Goal: Task Accomplishment & Management: Complete application form

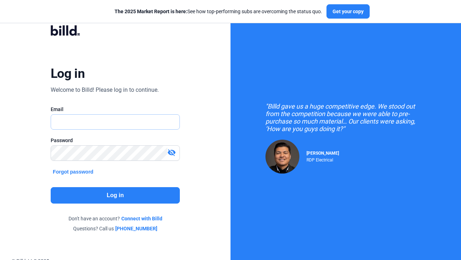
type input "[PERSON_NAME][EMAIL_ADDRESS][PERSON_NAME][DOMAIN_NAME]"
click at [79, 198] on button "Log in" at bounding box center [115, 195] width 129 height 16
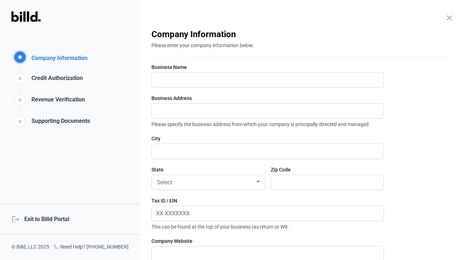
click at [440, 25] on div "close Company Information Please enter your company information below. Business…" at bounding box center [302, 130] width 325 height 260
click at [446, 20] on mat-icon "close" at bounding box center [449, 18] width 9 height 9
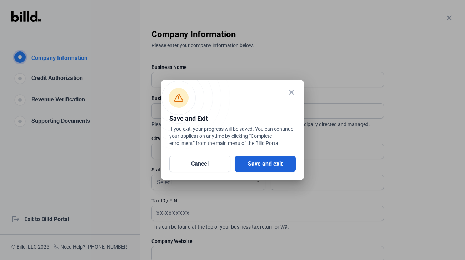
click at [255, 161] on button "Save and exit" at bounding box center [265, 164] width 61 height 16
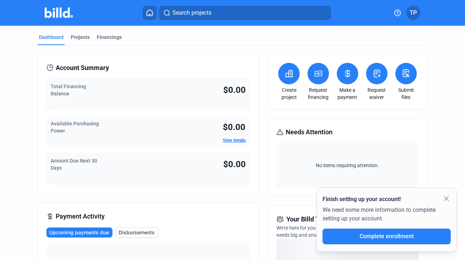
click at [407, 73] on icon at bounding box center [405, 73] width 9 height 9
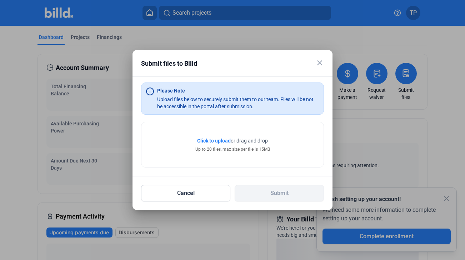
click at [321, 62] on mat-icon "close" at bounding box center [319, 63] width 9 height 9
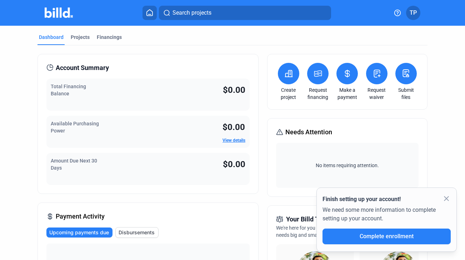
click at [448, 194] on mat-icon "close" at bounding box center [446, 198] width 9 height 9
